Goal: Task Accomplishment & Management: Complete application form

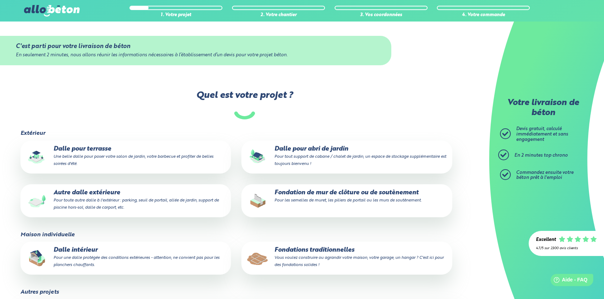
drag, startPoint x: 423, startPoint y: 191, endPoint x: 267, endPoint y: 190, distance: 156.7
click at [267, 190] on p "Fondation de mur de clôture ou de soutènement Pour les semelles de muret, les p…" at bounding box center [346, 196] width 201 height 14
copy p "Fondation de mur de clôture ou de soutènement"
drag, startPoint x: 419, startPoint y: 201, endPoint x: 275, endPoint y: 201, distance: 143.7
click at [275, 201] on p "Fondation de mur de clôture ou de soutènement Pour les semelles de muret, les p…" at bounding box center [346, 196] width 201 height 14
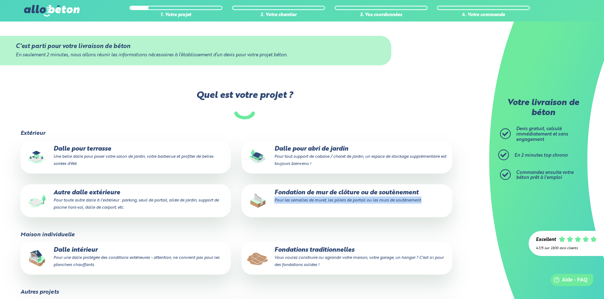
copy small "Pour les semelles de muret, les piliers de portail ou les murs de soutènement."
click at [380, 205] on label "Fondation de mur de clôture ou de soutènement Pour les semelles de muret, les p…" at bounding box center [346, 200] width 211 height 33
click at [0, 0] on input "Fondation de mur de clôture ou de soutènement Pour les semelles de muret, les p…" at bounding box center [0, 0] width 0 height 0
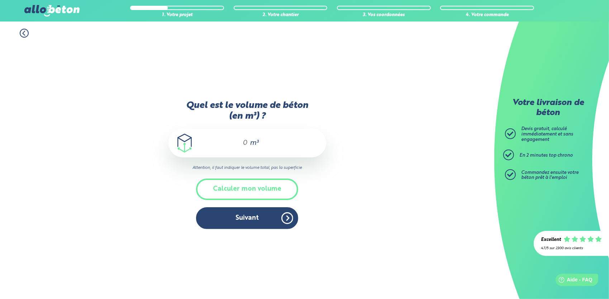
click at [242, 145] on input "Quel est le volume de béton (en m³) ?" at bounding box center [242, 143] width 12 height 9
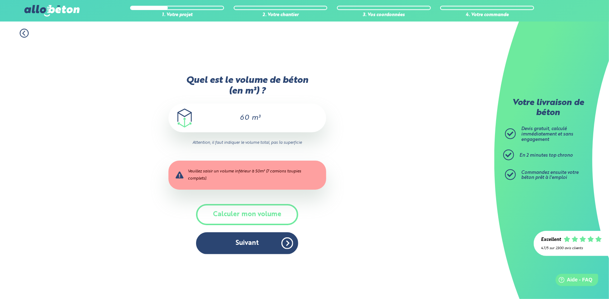
type input "60"
